Goal: Register for event/course

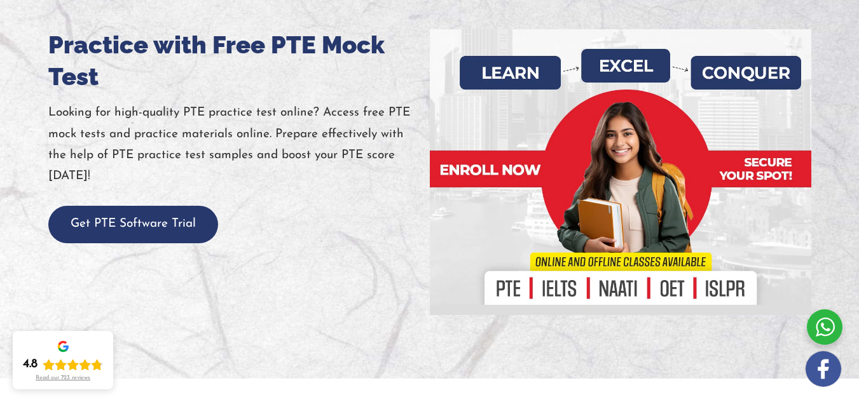
scroll to position [212, 0]
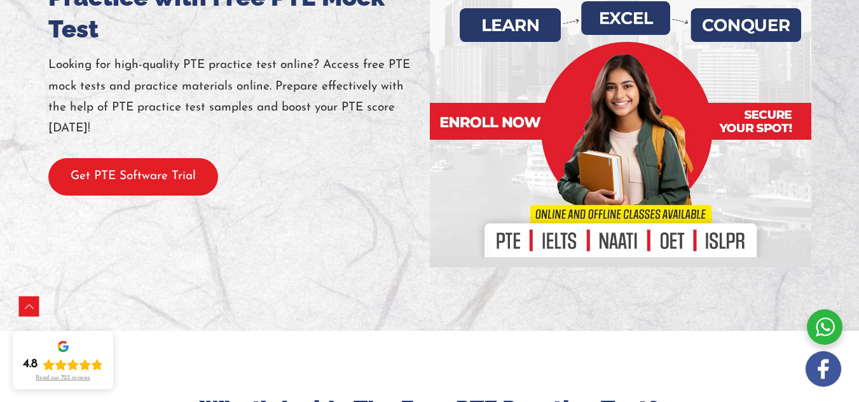
click at [179, 194] on button "Get PTE Software Trial" at bounding box center [133, 177] width 170 height 38
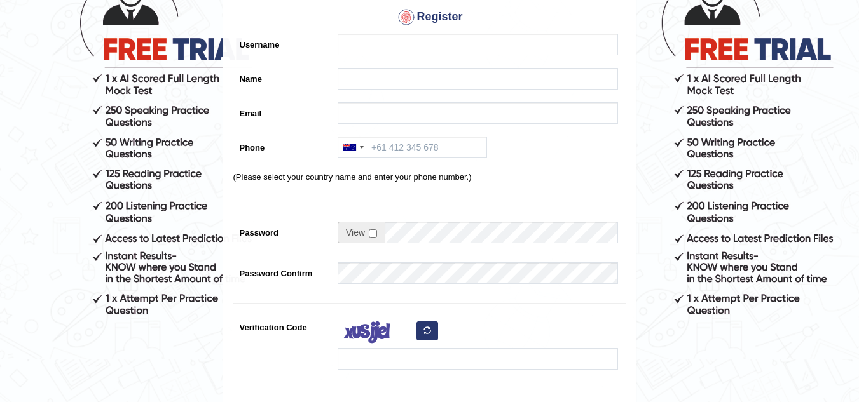
scroll to position [85, 0]
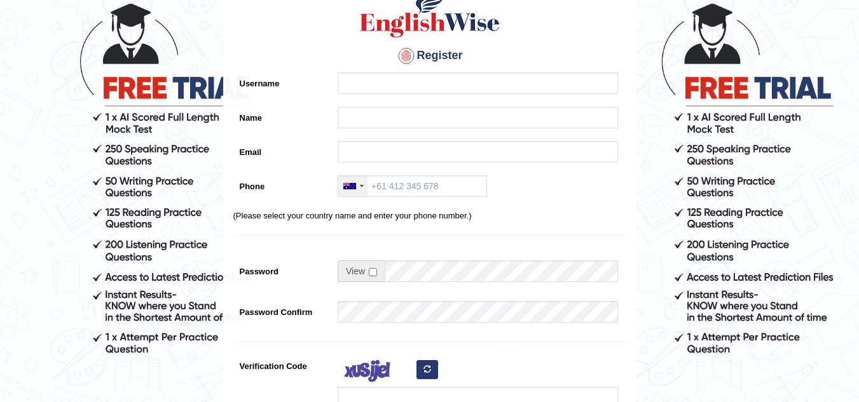
click at [349, 188] on div at bounding box center [349, 186] width 13 height 6
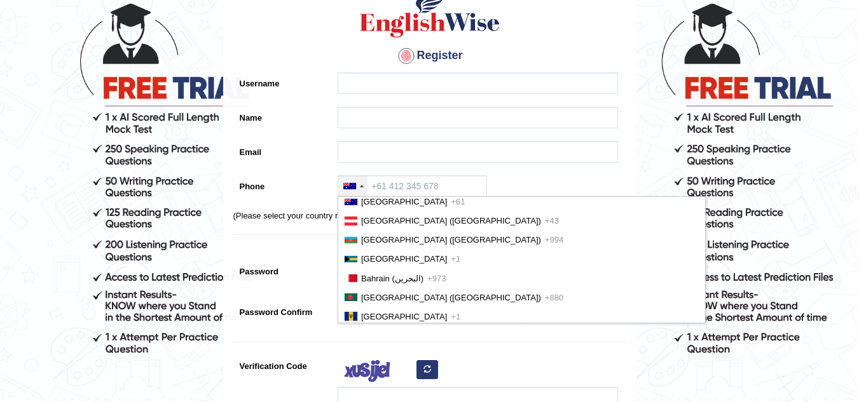
scroll to position [548, 0]
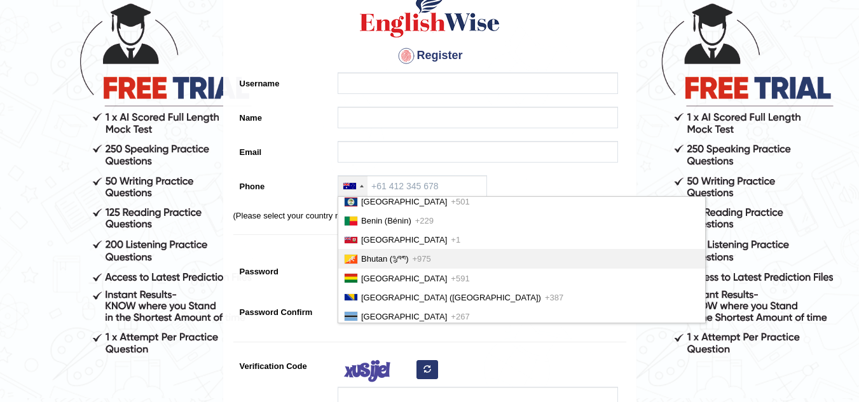
click at [372, 264] on span "Bhutan (འབྲུག)" at bounding box center [384, 259] width 47 height 10
type input "+975"
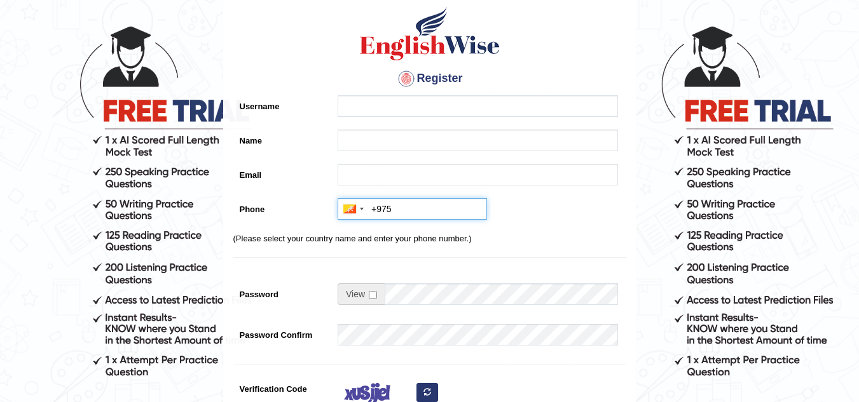
scroll to position [43, 0]
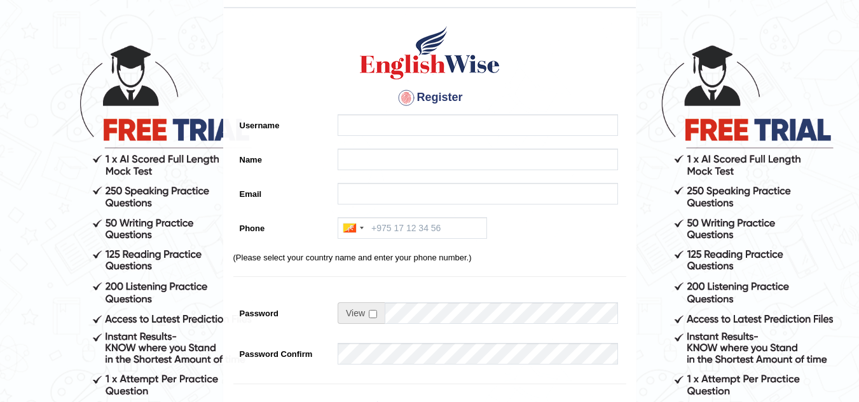
click at [423, 113] on div "Register Username Name Email Phone Australia +61 India (भारत) +91 New Zealand +…" at bounding box center [430, 280] width 412 height 531
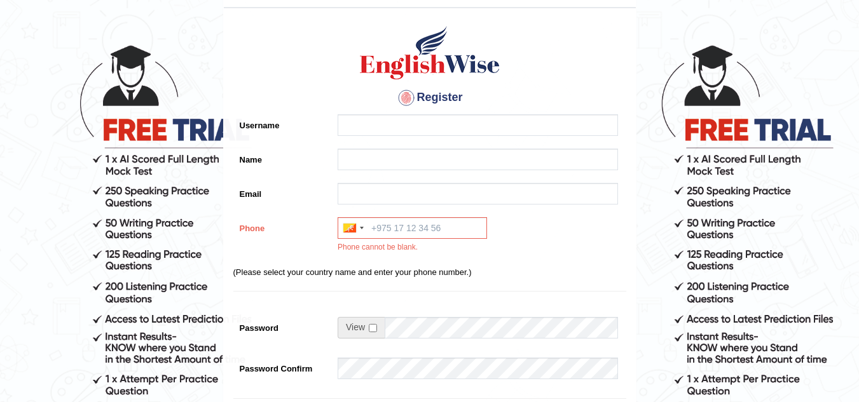
drag, startPoint x: 423, startPoint y: 113, endPoint x: 418, endPoint y: 125, distance: 13.7
click at [418, 123] on div "Register Username Name Email Phone Australia +61 India (भारत) +91 New Zealand +…" at bounding box center [430, 287] width 412 height 545
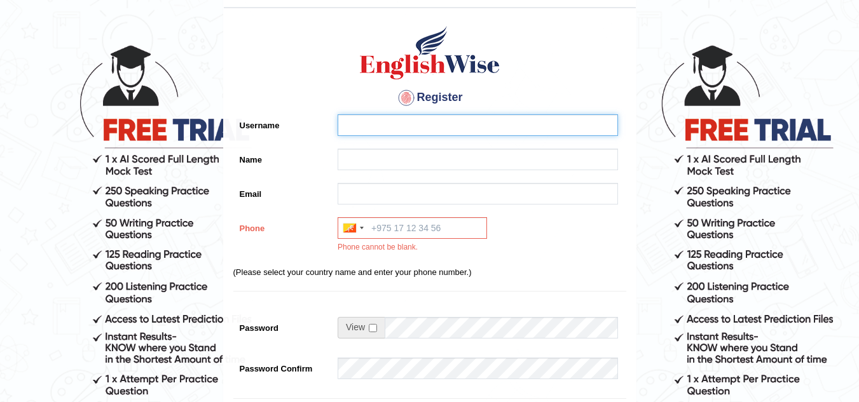
click at [416, 126] on input "Username" at bounding box center [478, 125] width 280 height 22
type input "Bidha"
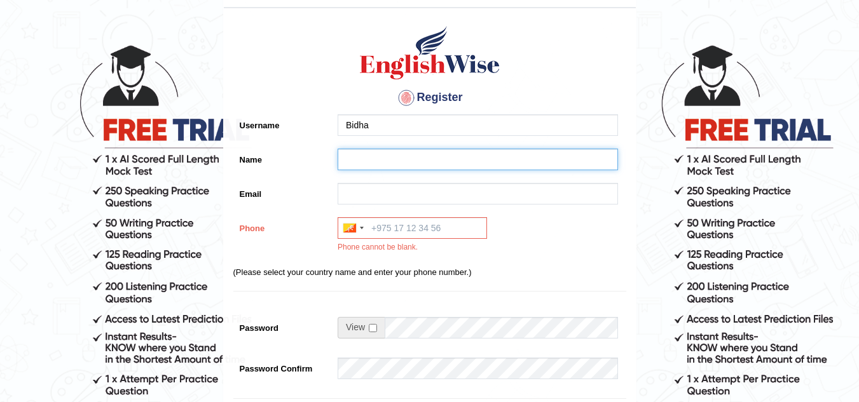
click at [406, 167] on input "Name" at bounding box center [478, 160] width 280 height 22
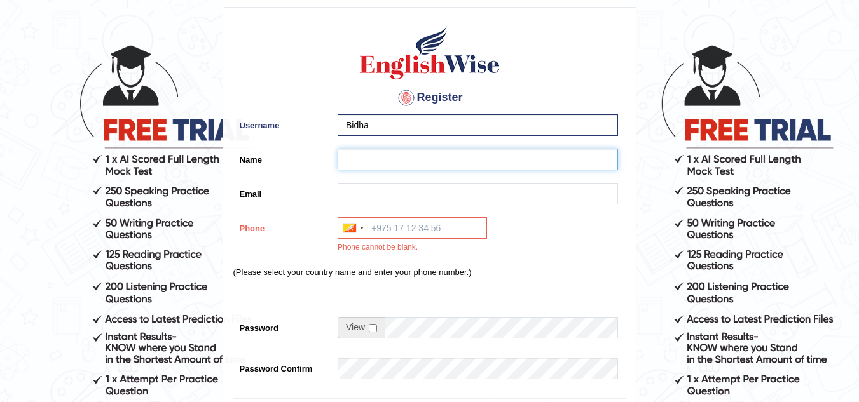
type input "[PERSON_NAME]"
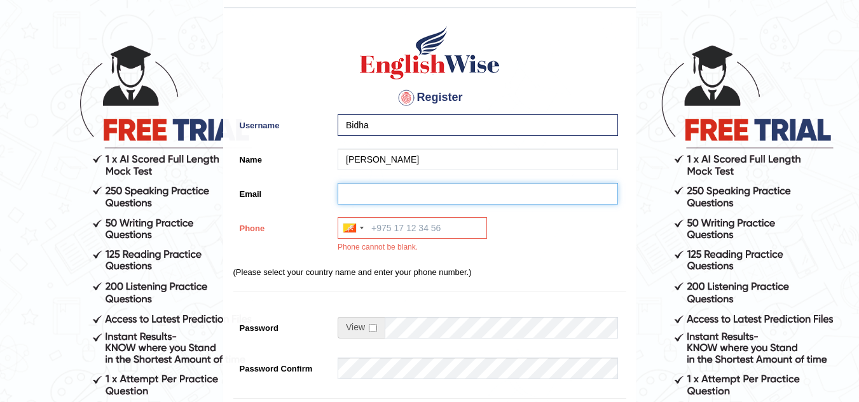
type input "kbidha02@gmail.com"
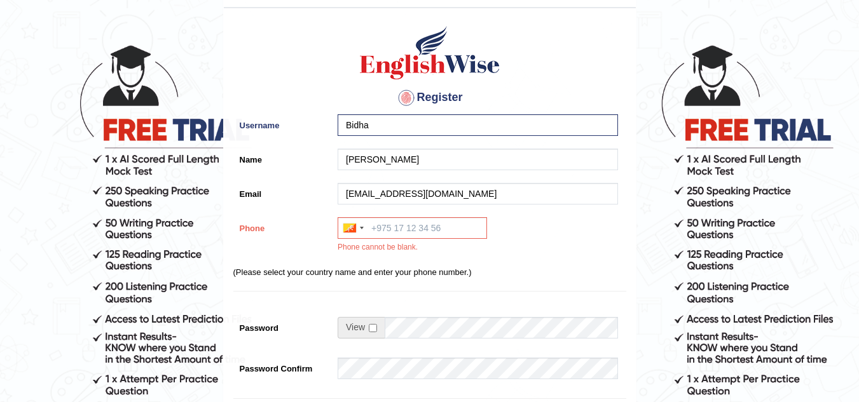
type input "+97517757773"
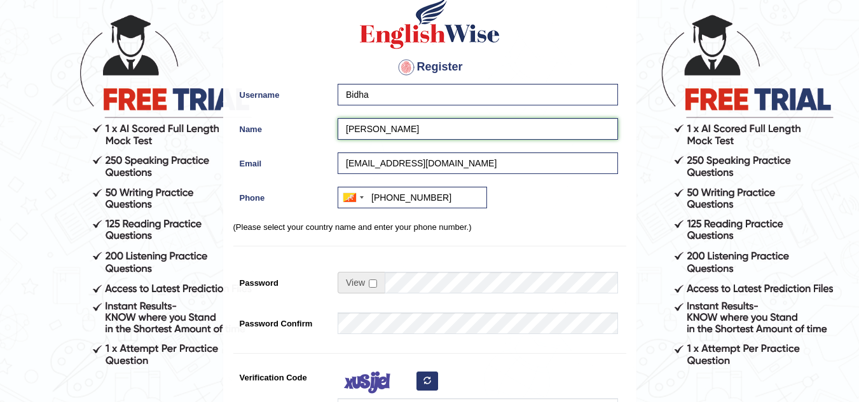
scroll to position [170, 0]
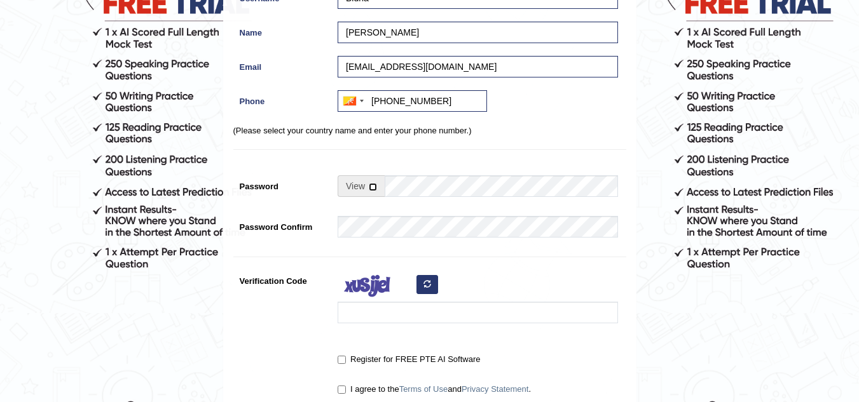
click at [369, 186] on input "checkbox" at bounding box center [373, 187] width 8 height 8
checkbox input "true"
click at [398, 189] on input "Password" at bounding box center [501, 186] width 233 height 22
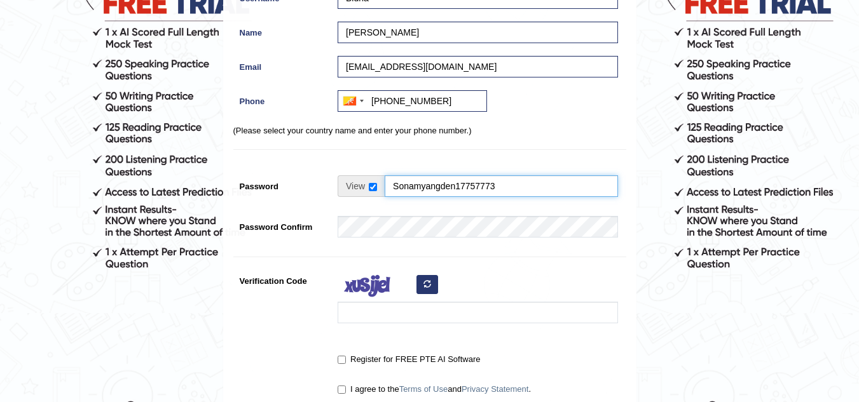
type input "Sonamyangden17757773"
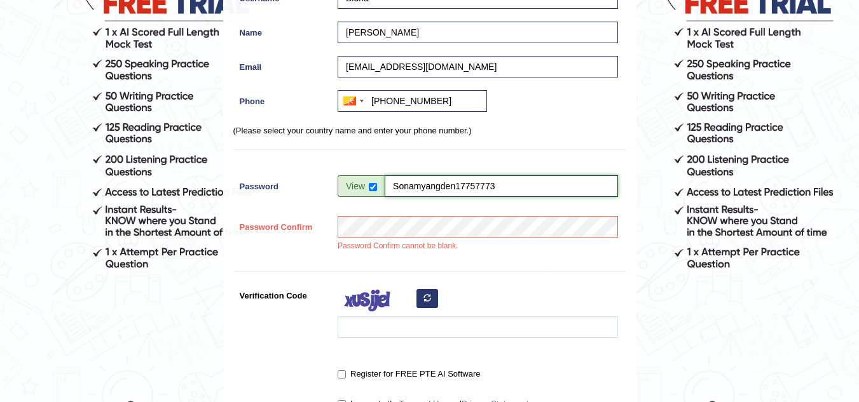
drag, startPoint x: 497, startPoint y: 184, endPoint x: 395, endPoint y: 183, distance: 101.7
click at [395, 183] on input "Sonamyangden17757773" at bounding box center [501, 186] width 233 height 22
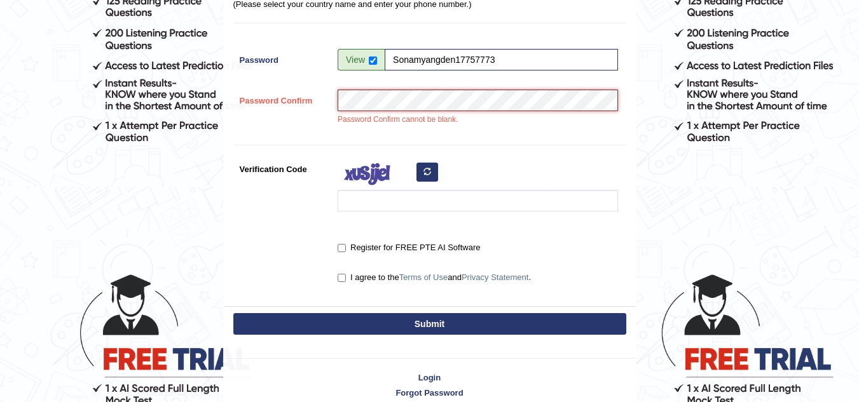
scroll to position [297, 0]
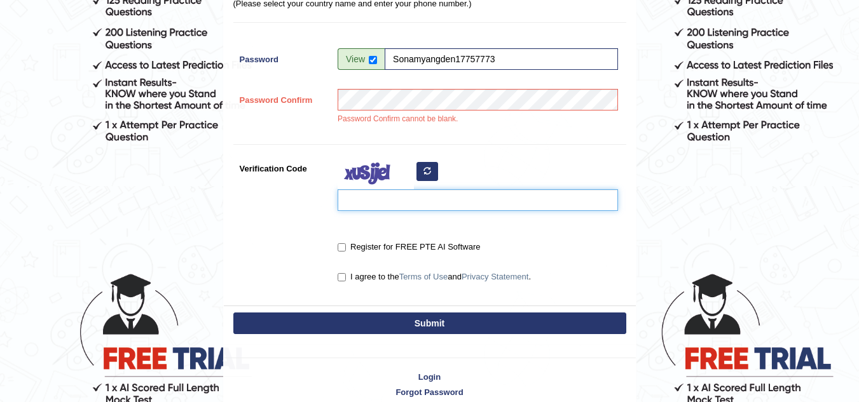
click at [368, 196] on input "Verification Code" at bounding box center [478, 200] width 280 height 22
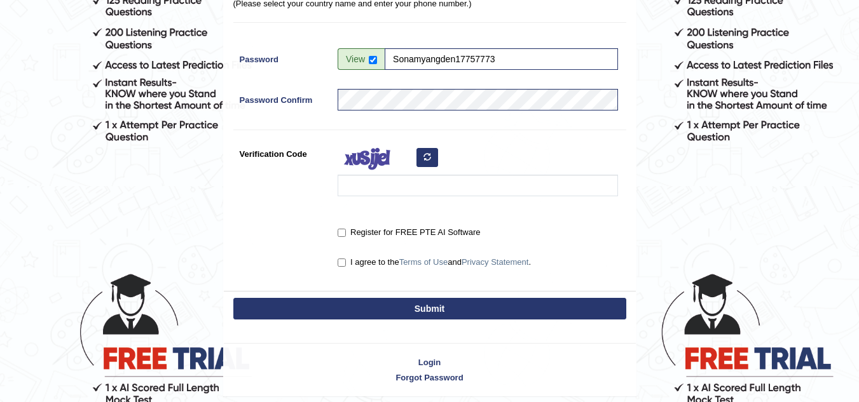
click at [422, 155] on button "button" at bounding box center [427, 157] width 22 height 19
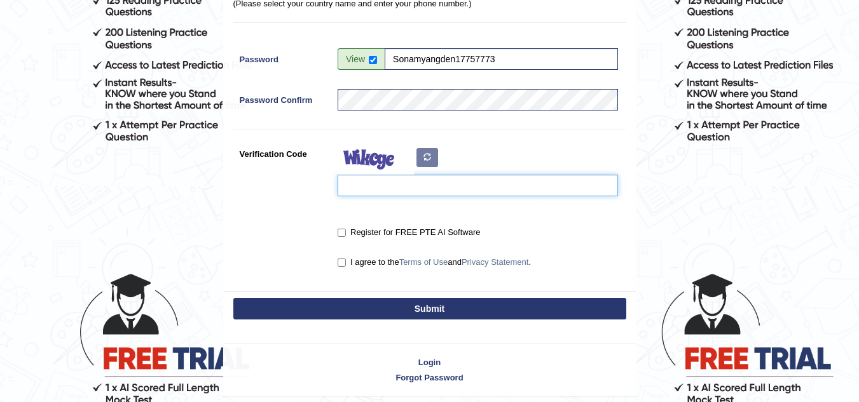
click at [383, 186] on input "Verification Code" at bounding box center [478, 186] width 280 height 22
type input "gdguwwl"
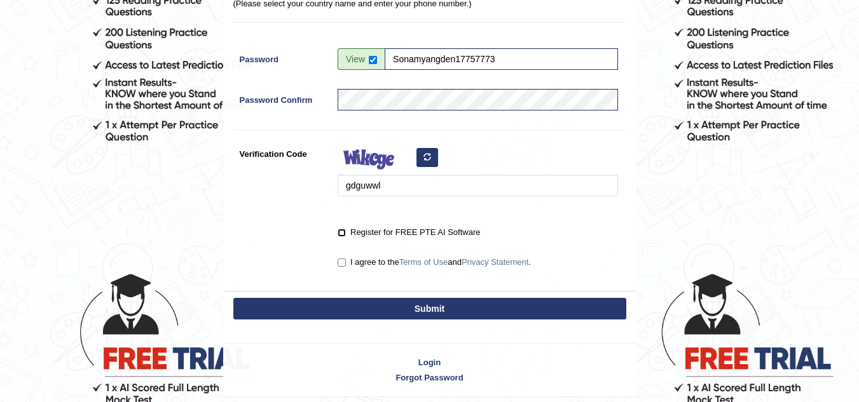
click at [339, 231] on input "Register for FREE PTE AI Software" at bounding box center [342, 233] width 8 height 8
checkbox input "true"
click at [346, 261] on label "I agree to the Terms of Use and Privacy Statement ." at bounding box center [434, 262] width 193 height 13
click at [346, 261] on input "I agree to the Terms of Use and Privacy Statement ." at bounding box center [342, 263] width 8 height 8
checkbox input "true"
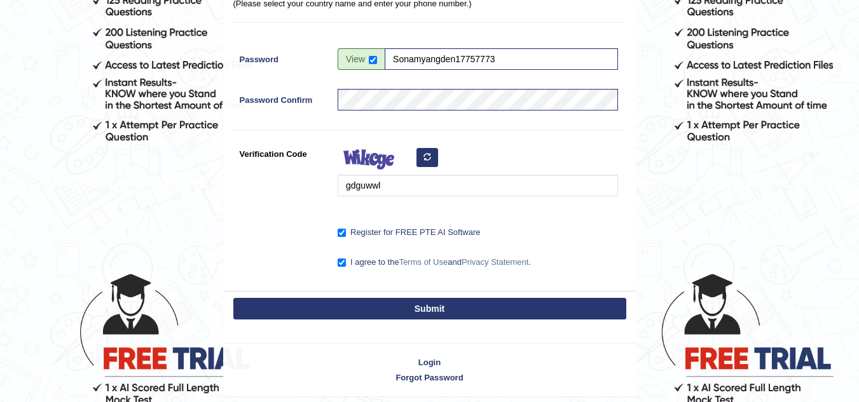
click at [397, 303] on button "Submit" at bounding box center [429, 309] width 393 height 22
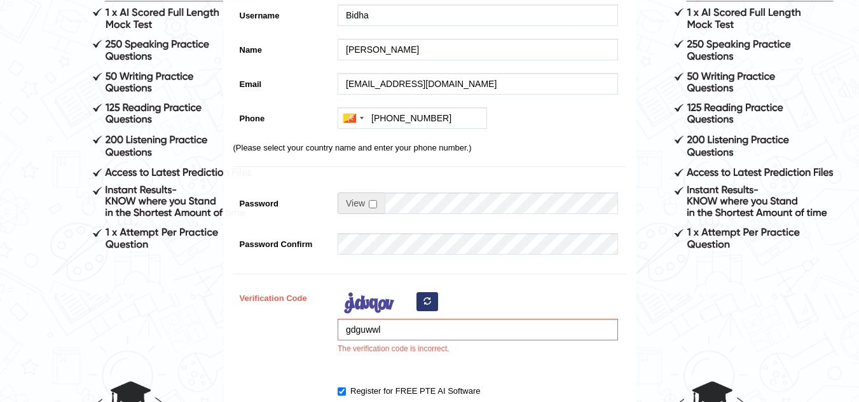
scroll to position [254, 0]
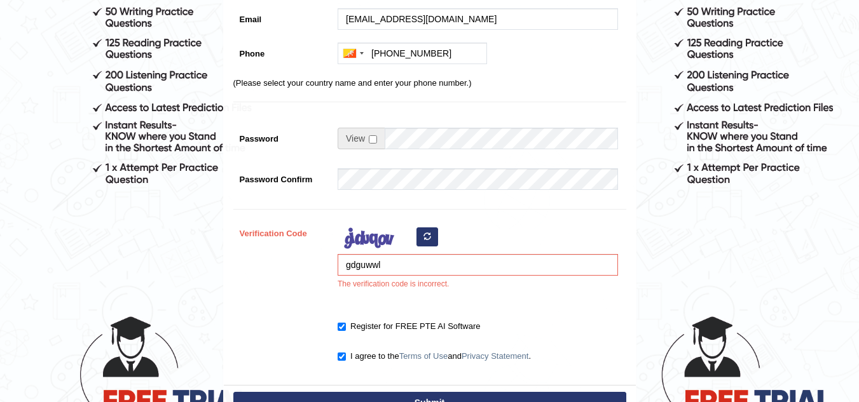
click at [427, 235] on icon "button" at bounding box center [427, 237] width 8 height 8
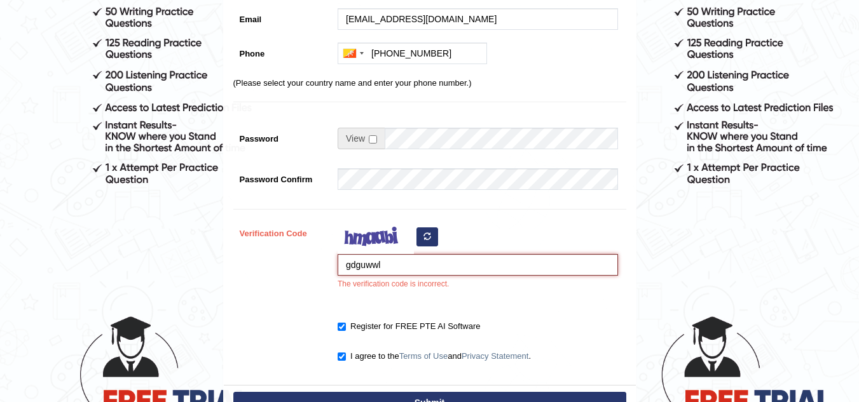
click at [395, 261] on input "gdguwwl" at bounding box center [478, 265] width 280 height 22
click at [395, 265] on input "gdguwwl" at bounding box center [478, 265] width 280 height 22
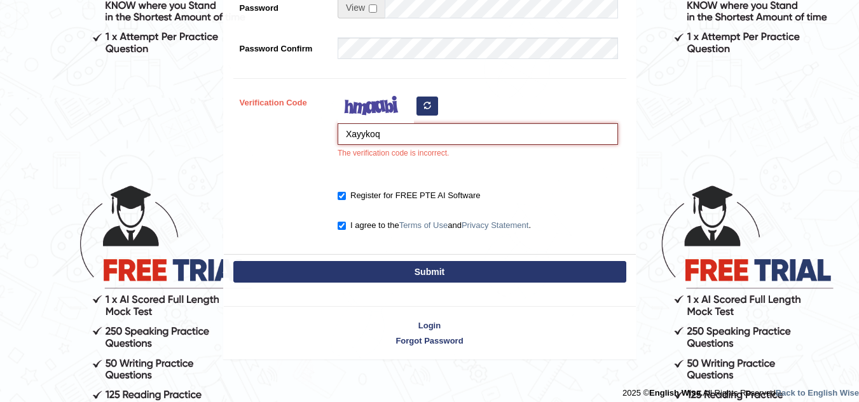
scroll to position [395, 0]
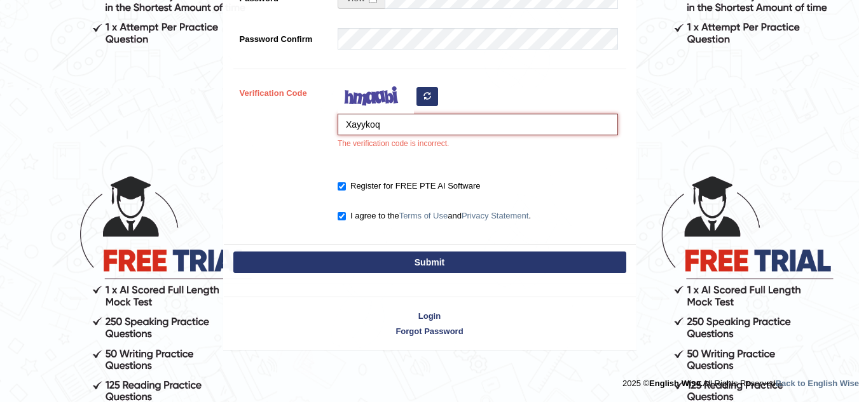
type input "Xayykoq"
click at [430, 266] on button "Submit" at bounding box center [429, 263] width 393 height 22
type input "+97517757773"
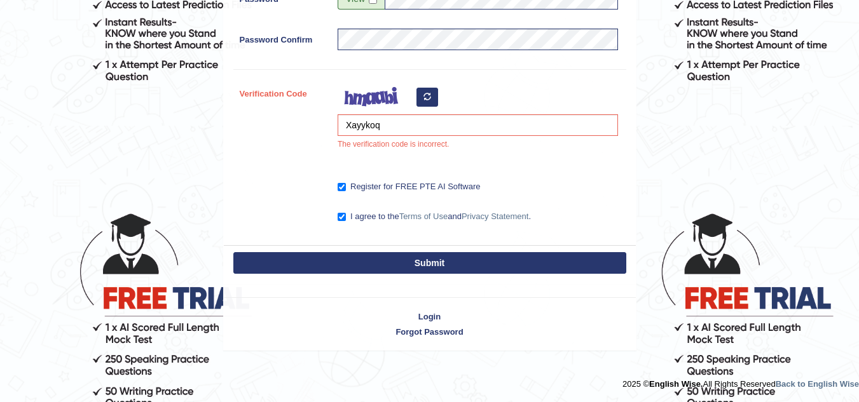
scroll to position [357, 0]
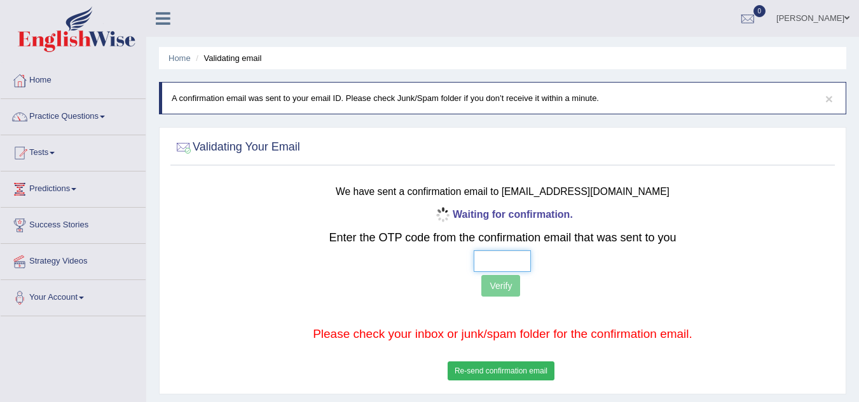
click at [522, 264] on input "text" at bounding box center [502, 261] width 57 height 22
type input "3 9 9 1"
click at [500, 288] on button "Verify" at bounding box center [500, 286] width 39 height 22
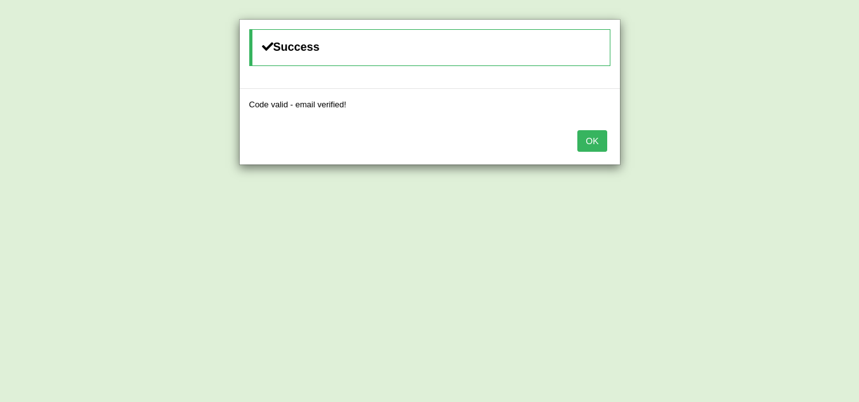
click at [595, 142] on button "OK" at bounding box center [591, 141] width 29 height 22
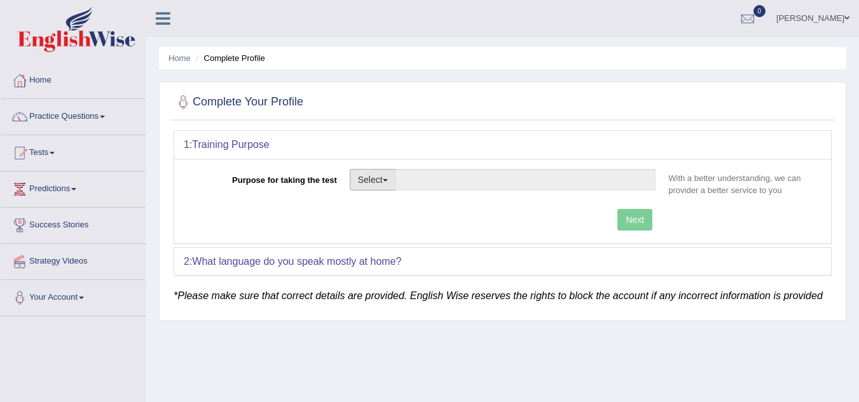
click at [373, 182] on button "Select" at bounding box center [373, 180] width 46 height 22
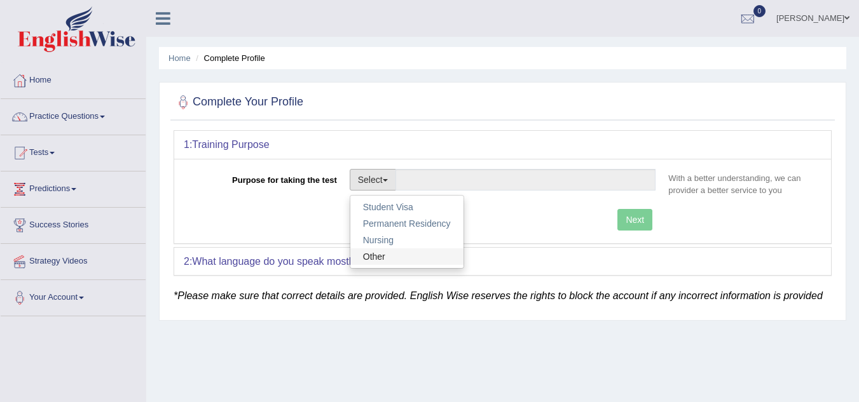
click at [379, 257] on link "Other" at bounding box center [406, 257] width 113 height 17
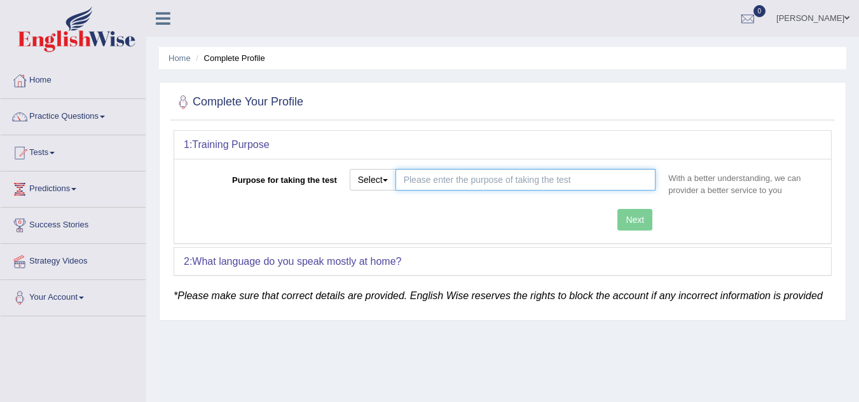
click at [494, 182] on input "Purpose for taking the test" at bounding box center [525, 180] width 261 height 22
type input "Want to pursue masters"
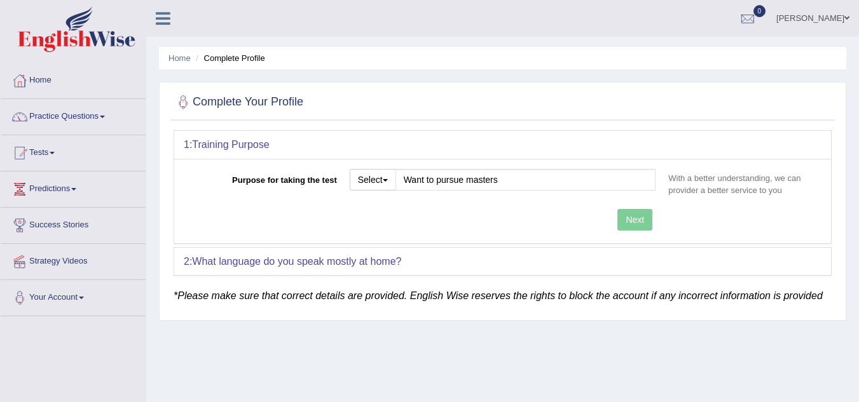
click at [368, 264] on div "2: What language do you speak mostly at home?" at bounding box center [502, 262] width 657 height 28
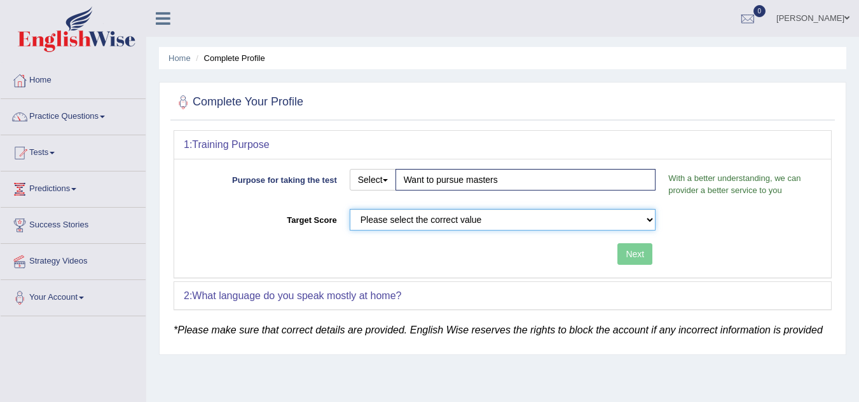
click at [417, 218] on select "Please select the correct value 50 (6 bands) 58 (6.5 bands) 65 (7 bands) 79 (8 …" at bounding box center [503, 220] width 306 height 22
select select "65"
click at [350, 209] on select "Please select the correct value 50 (6 bands) 58 (6.5 bands) 65 (7 bands) 79 (8 …" at bounding box center [503, 220] width 306 height 22
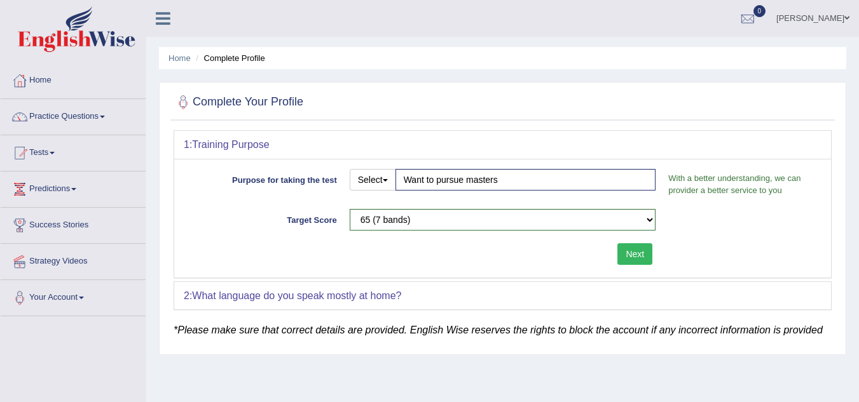
click at [637, 252] on button "Next" at bounding box center [634, 254] width 35 height 22
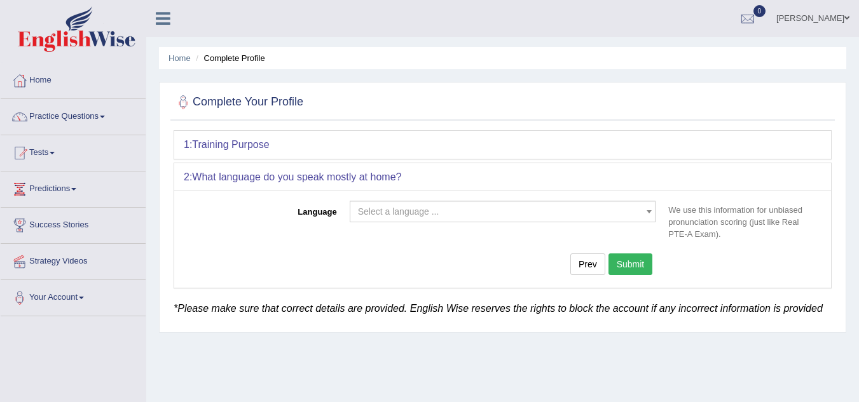
click at [406, 210] on span "Select a language ..." at bounding box center [398, 212] width 81 height 10
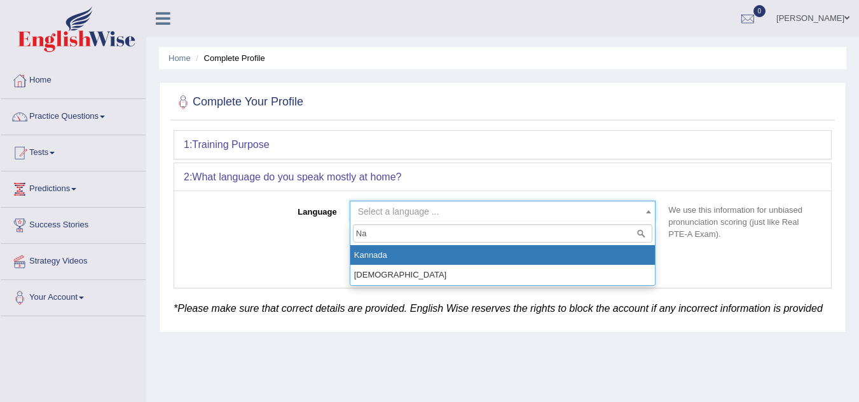
type input "N"
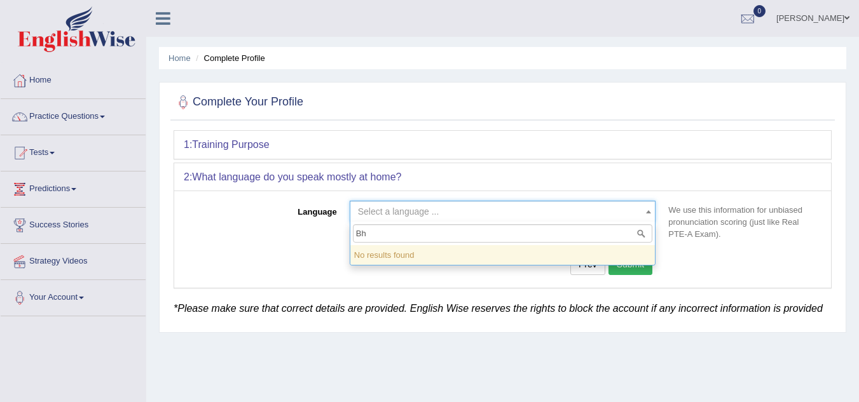
type input "B"
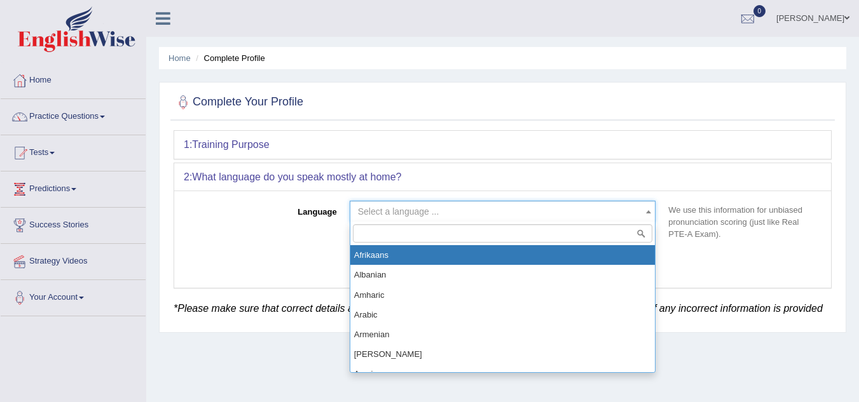
type input "E"
click at [428, 240] on input "E" at bounding box center [503, 233] width 300 height 18
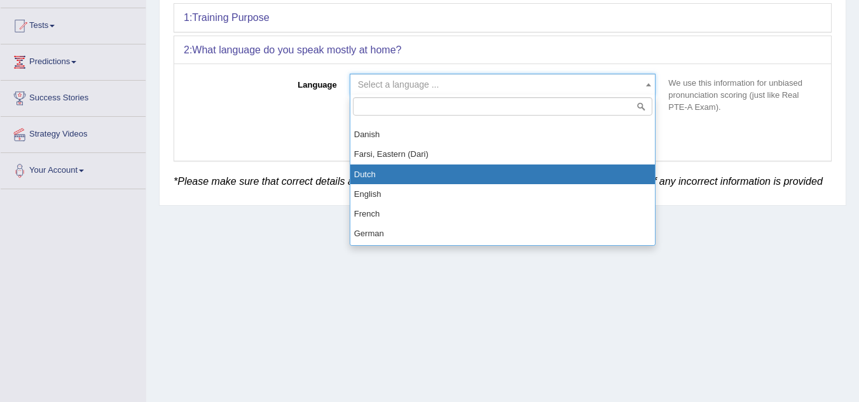
scroll to position [381, 0]
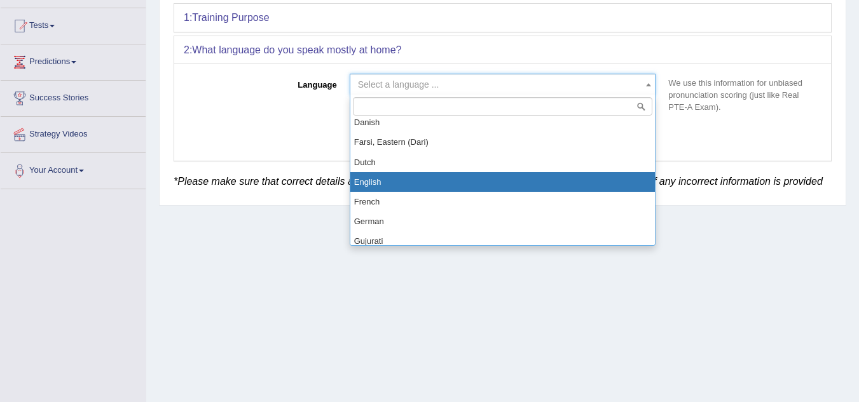
select select "English"
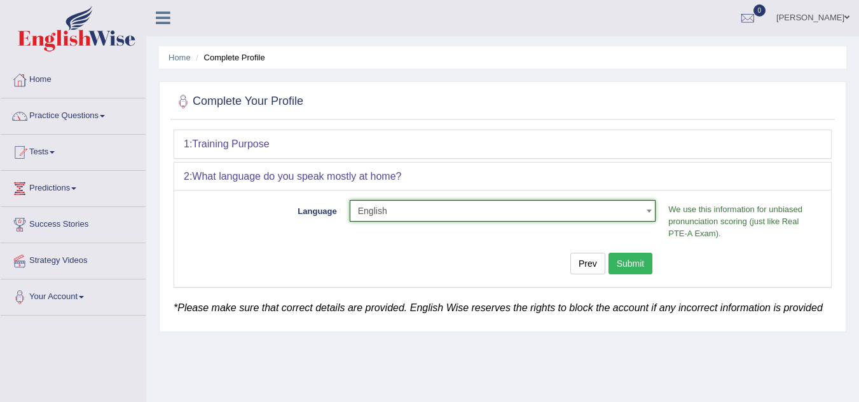
scroll to position [0, 0]
click at [625, 266] on button "Submit" at bounding box center [630, 265] width 44 height 22
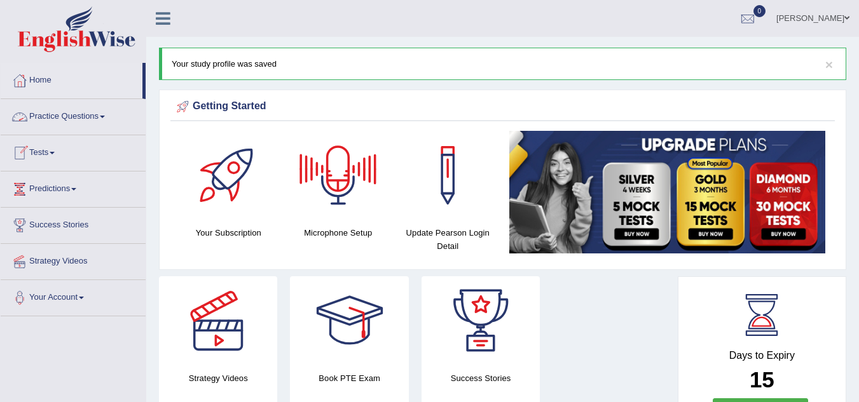
click at [95, 116] on link "Practice Questions" at bounding box center [73, 115] width 145 height 32
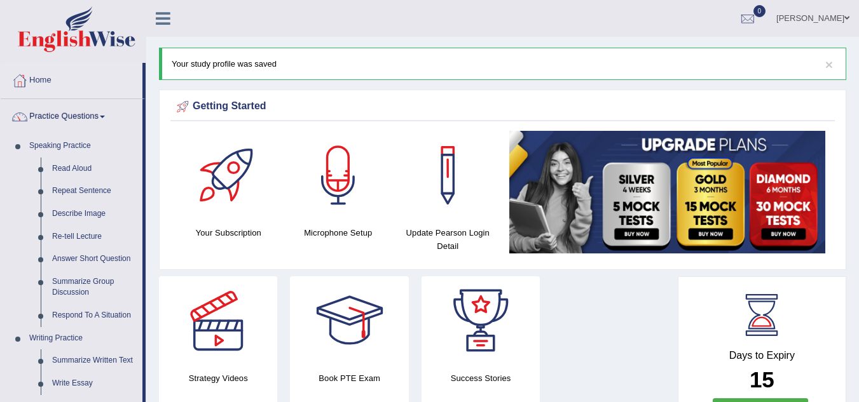
click at [95, 116] on link "Practice Questions" at bounding box center [72, 115] width 142 height 32
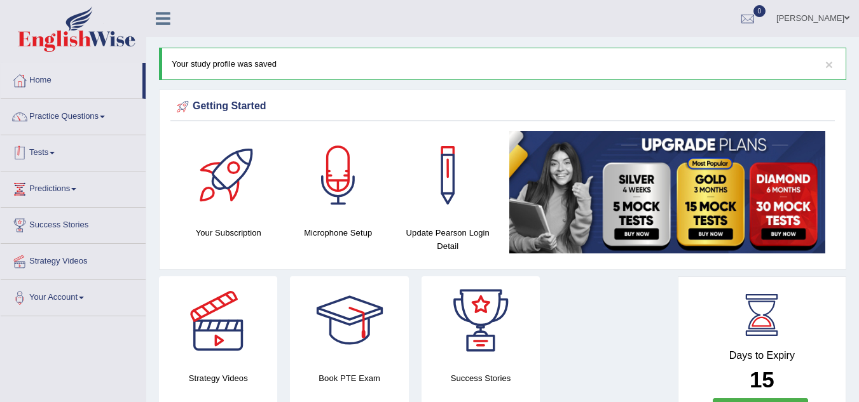
click at [60, 149] on link "Tests" at bounding box center [73, 151] width 145 height 32
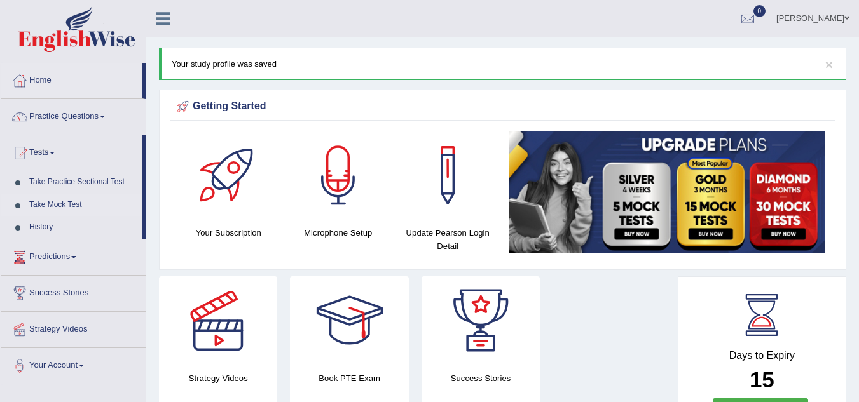
click at [69, 203] on link "Take Mock Test" at bounding box center [83, 205] width 119 height 23
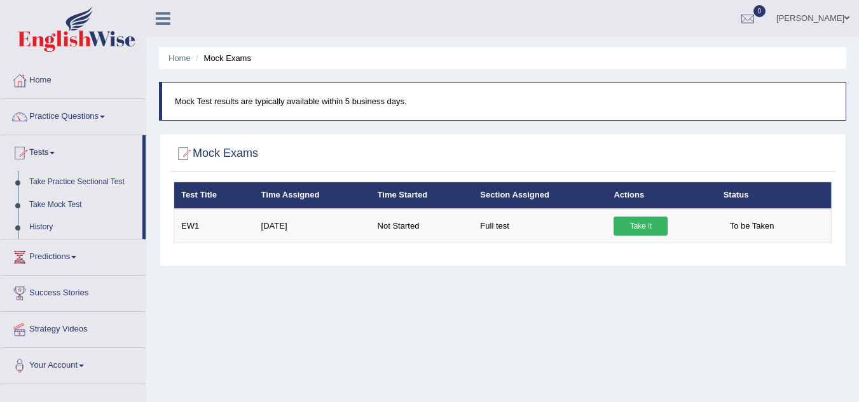
click at [64, 182] on link "Take Practice Sectional Test" at bounding box center [83, 182] width 119 height 23
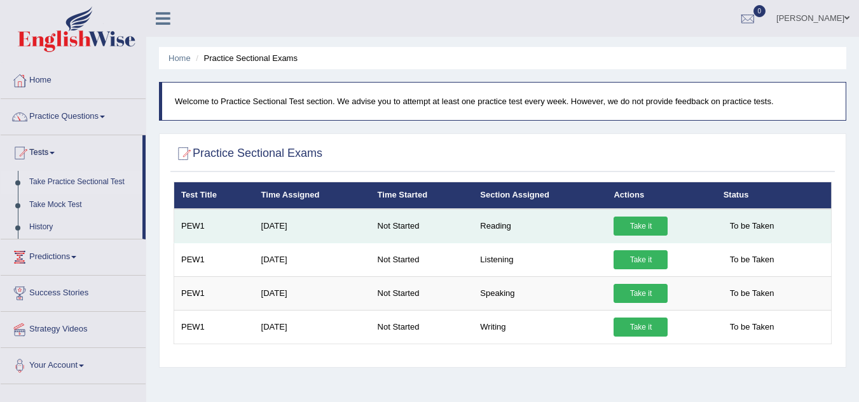
click at [655, 226] on link "Take it" at bounding box center [640, 226] width 54 height 19
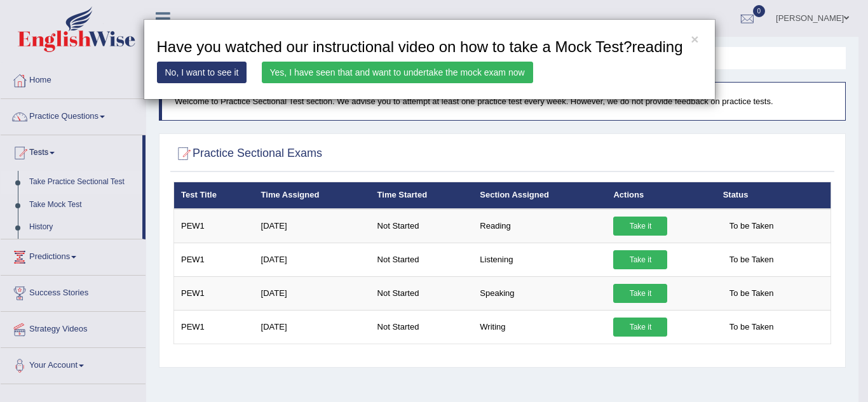
click at [185, 73] on link "No, I want to see it" at bounding box center [202, 73] width 90 height 22
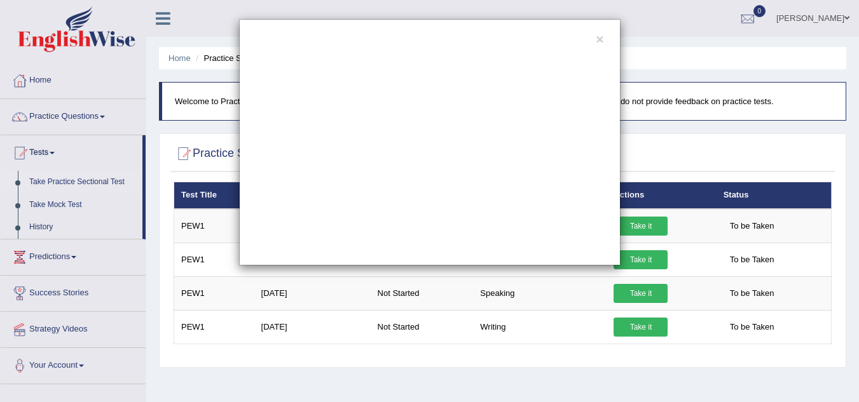
click at [604, 40] on div "×" at bounding box center [429, 142] width 381 height 247
click at [596, 41] on button "×" at bounding box center [600, 38] width 8 height 13
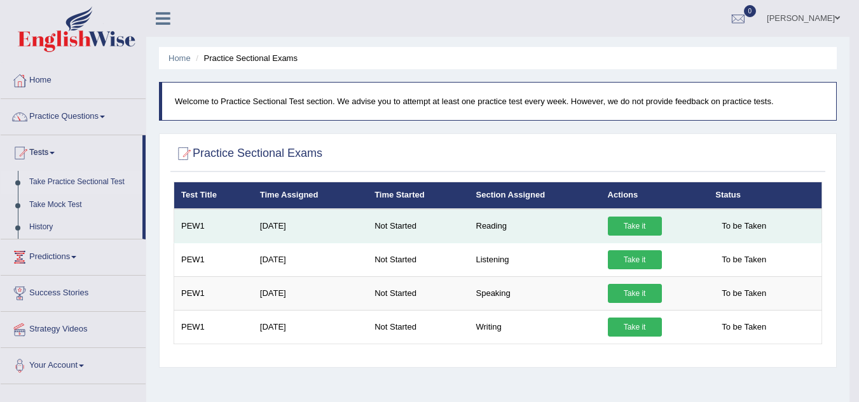
click at [626, 222] on link "Take it" at bounding box center [635, 226] width 54 height 19
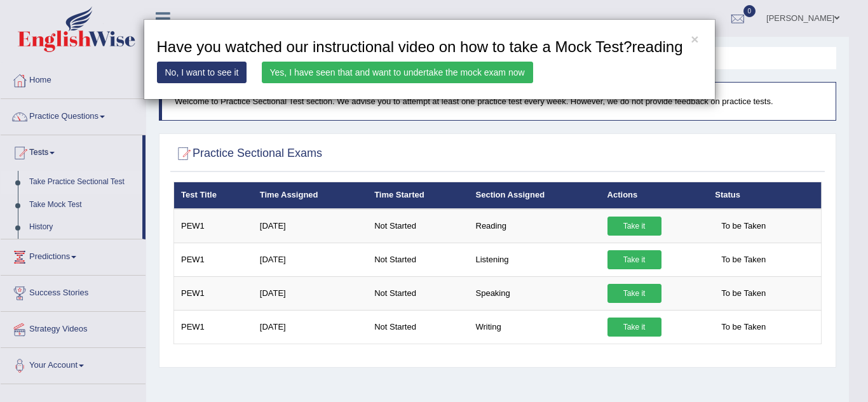
click at [501, 73] on link "Yes, I have seen that and want to undertake the mock exam now" at bounding box center [397, 73] width 271 height 22
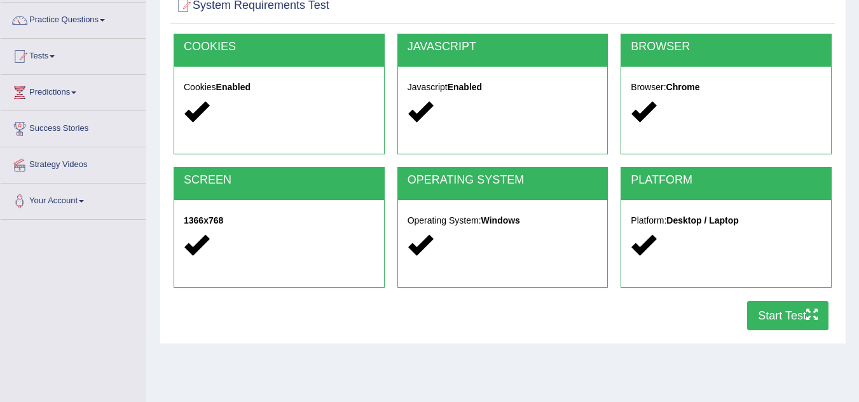
scroll to position [97, 0]
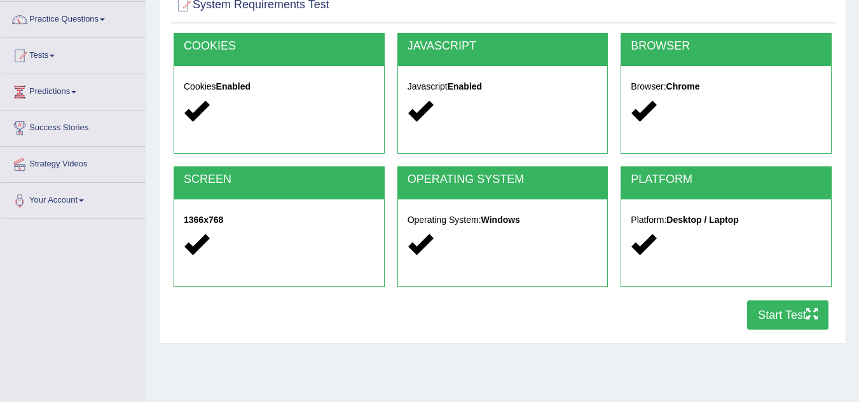
click at [774, 321] on button "Start Test" at bounding box center [787, 315] width 81 height 29
